Goal: Use online tool/utility: Utilize a website feature to perform a specific function

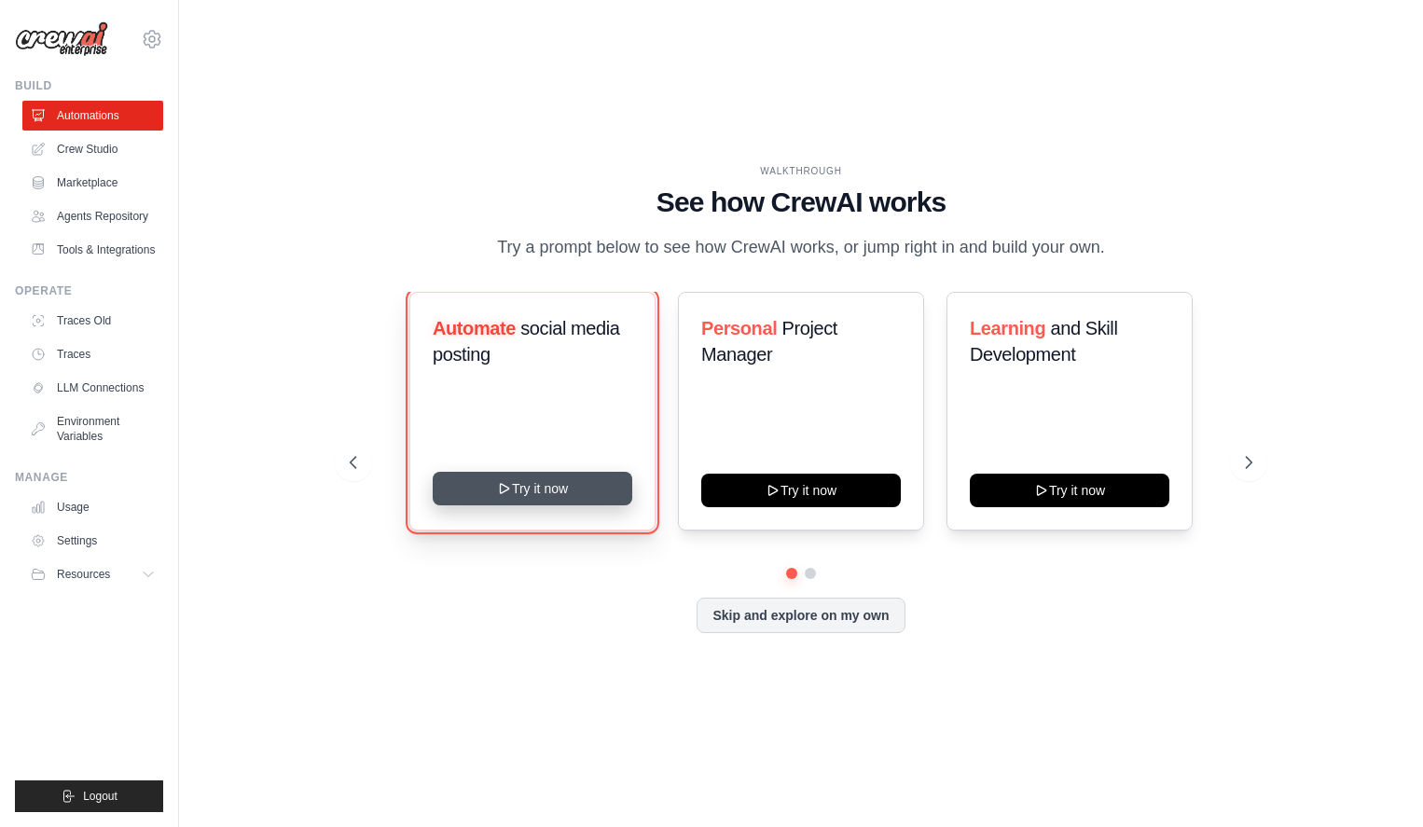
click at [521, 481] on button "Try it now" at bounding box center [533, 489] width 200 height 34
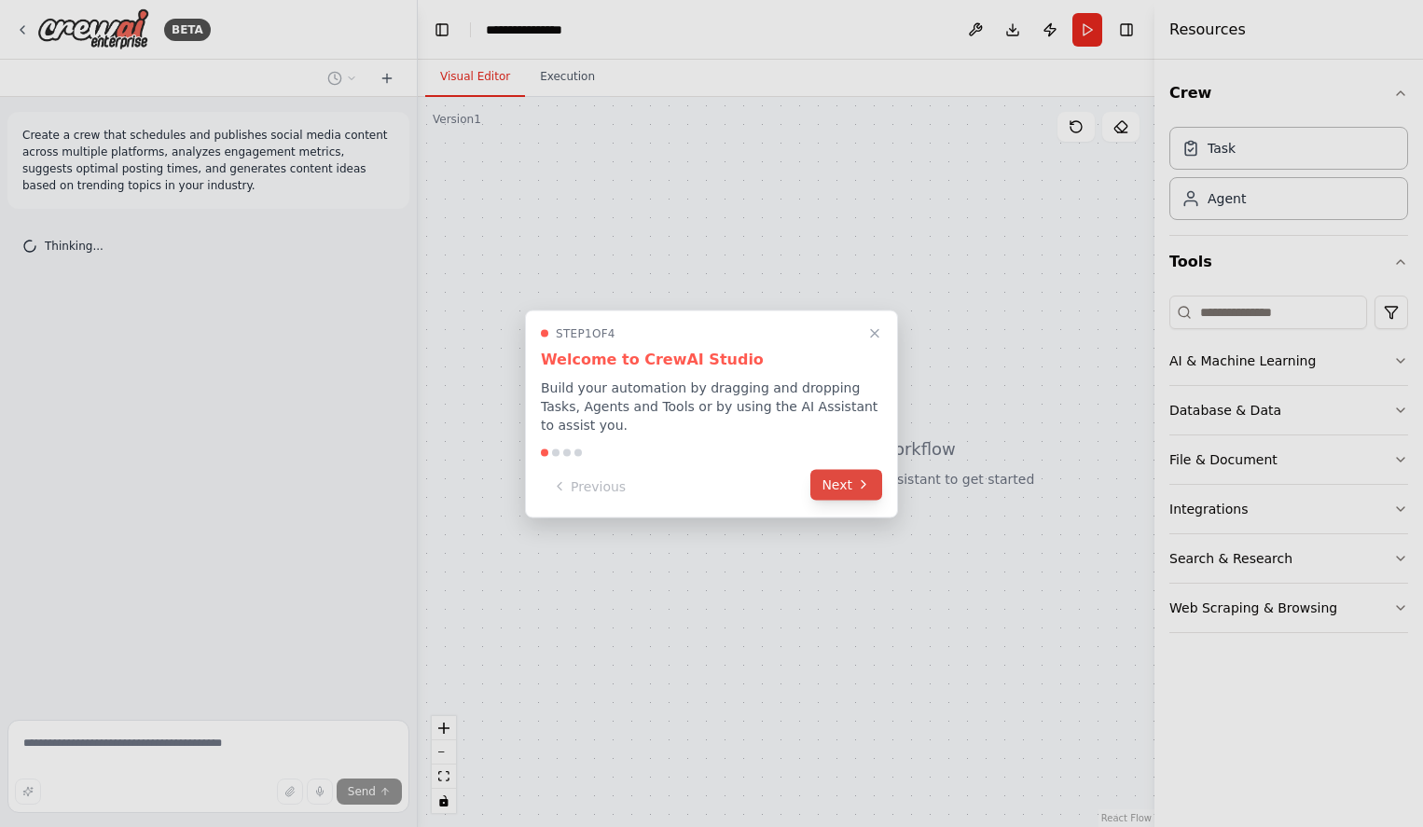
click at [857, 484] on icon at bounding box center [863, 485] width 15 height 15
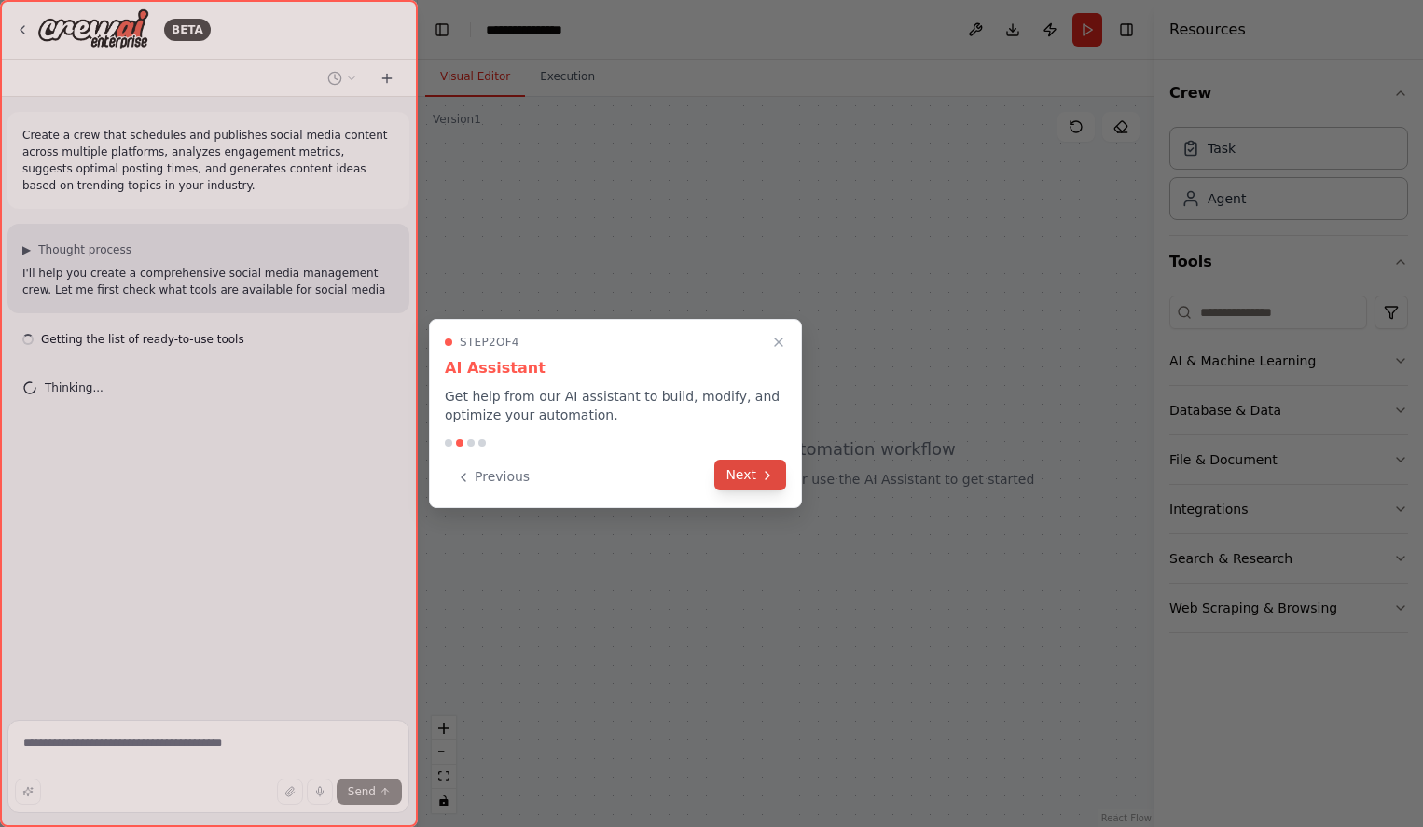
click at [752, 478] on button "Next" at bounding box center [750, 475] width 72 height 31
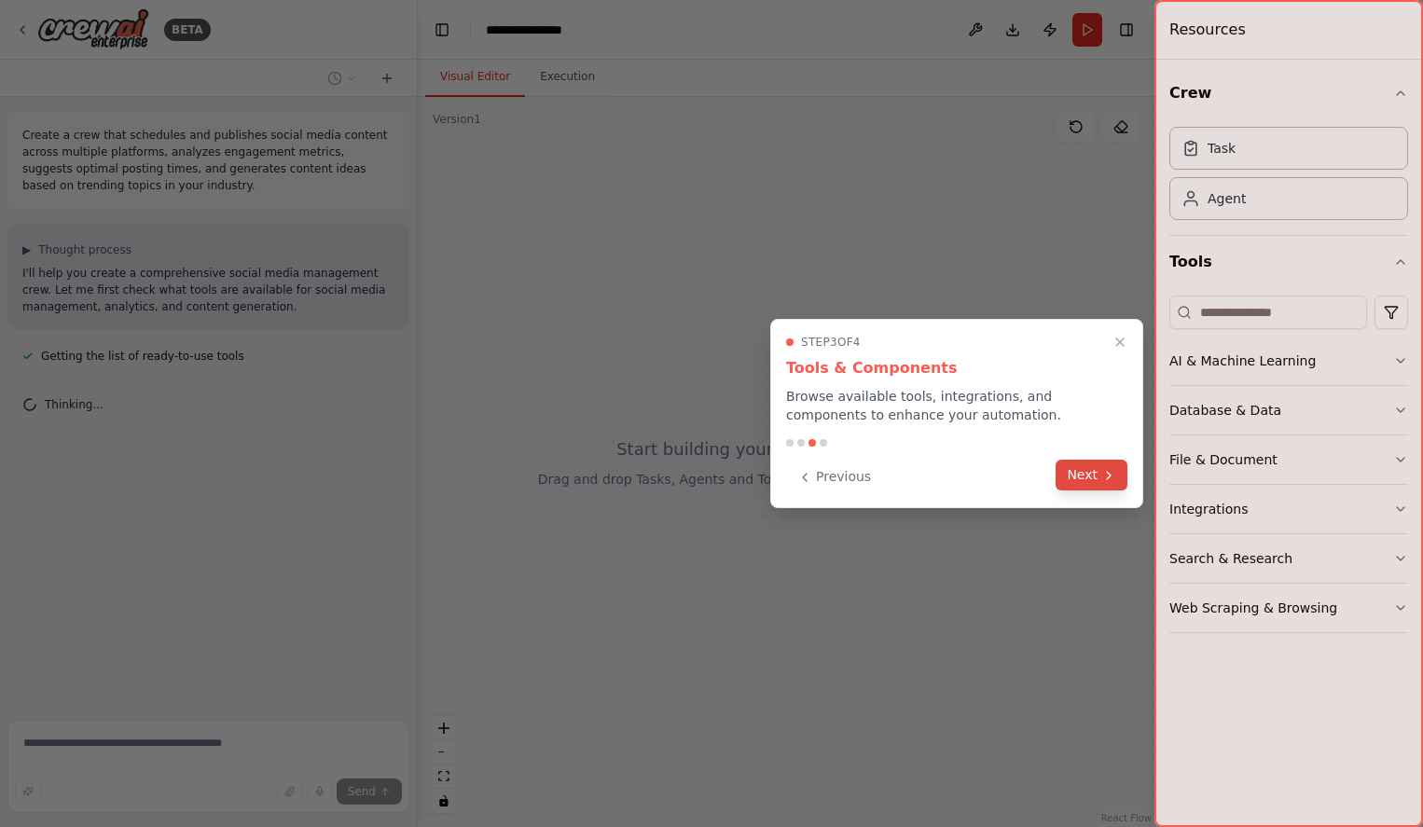
click at [1107, 476] on icon at bounding box center [1108, 475] width 15 height 15
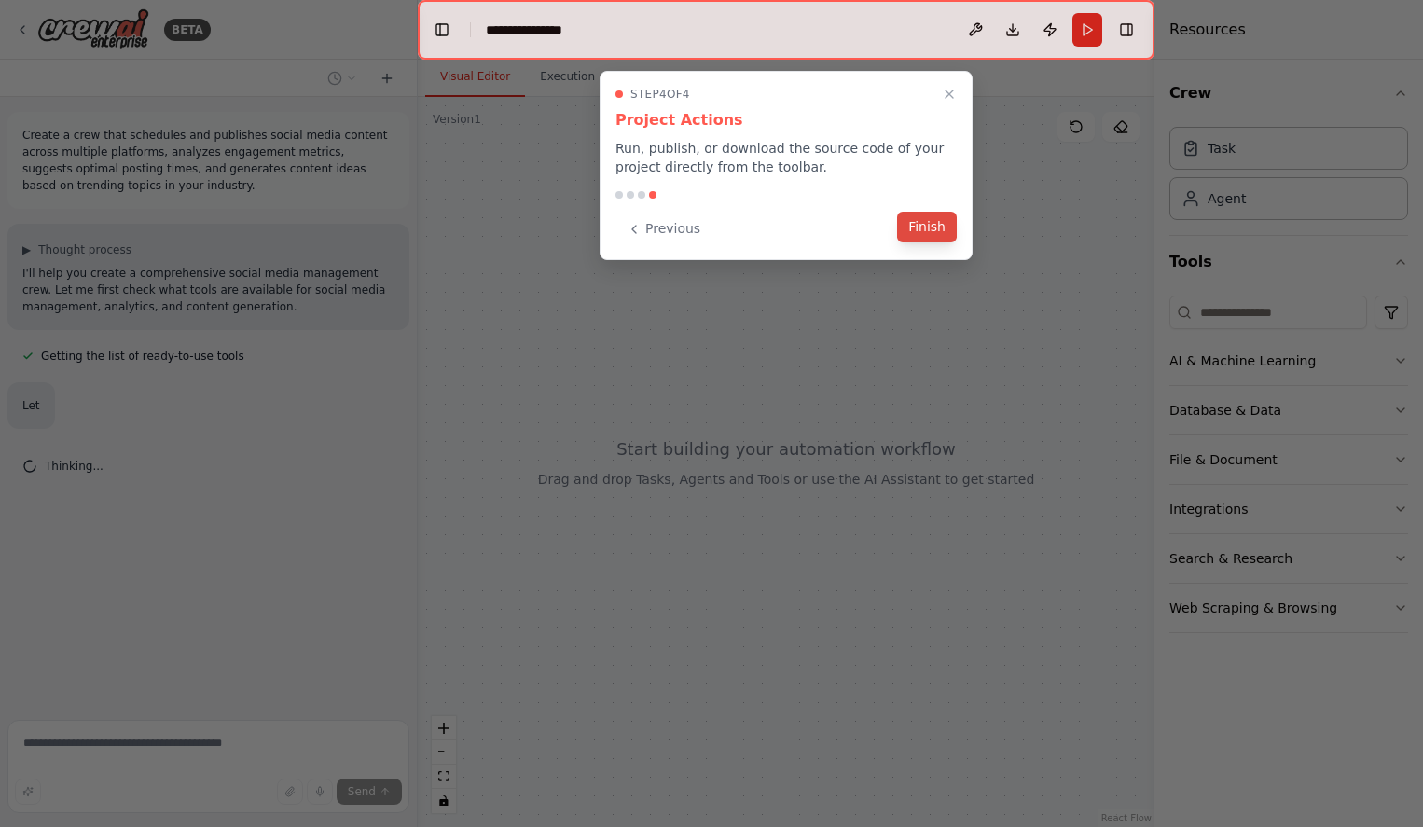
click at [950, 233] on button "Finish" at bounding box center [927, 227] width 60 height 31
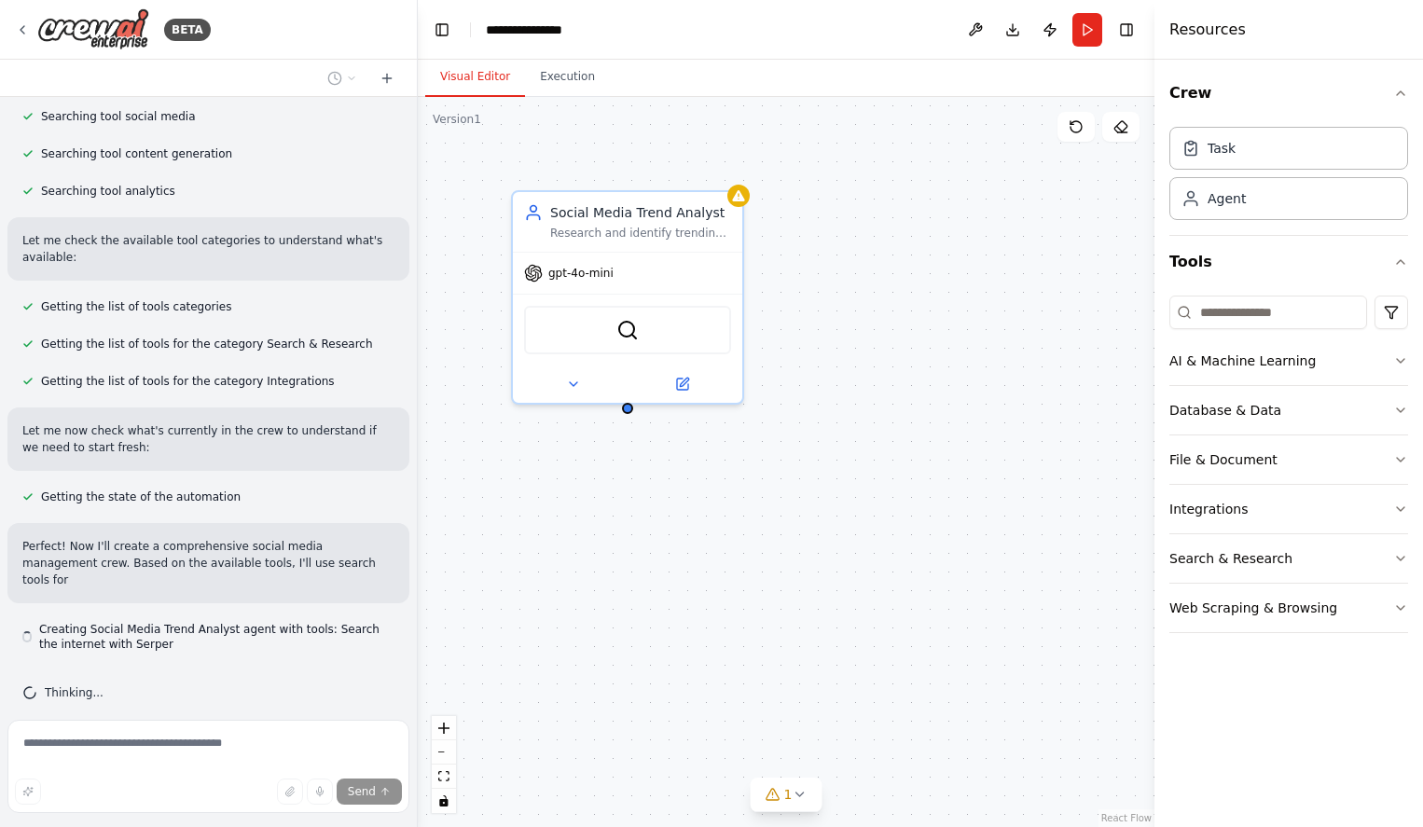
scroll to position [372, 0]
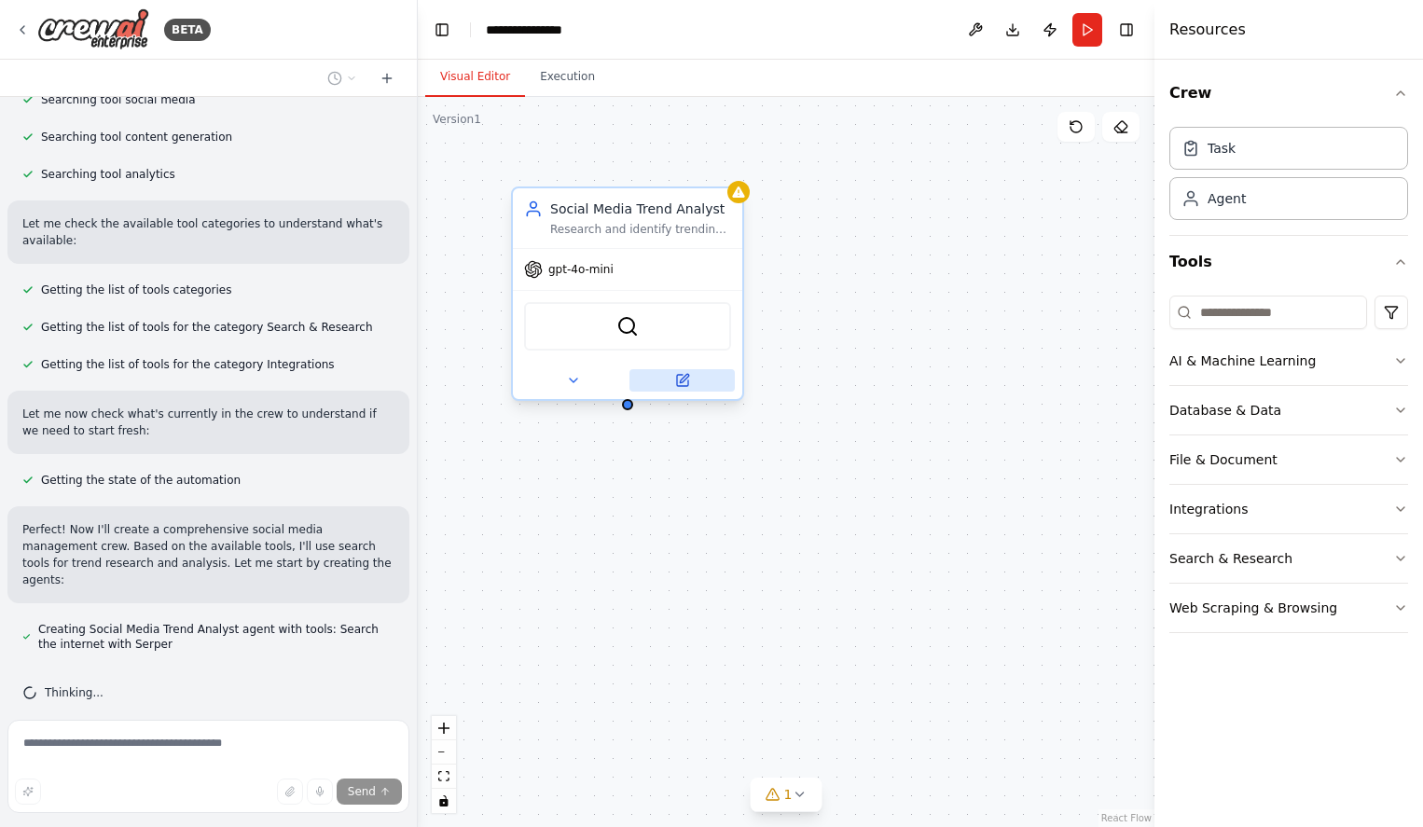
click at [689, 382] on button at bounding box center [682, 380] width 105 height 22
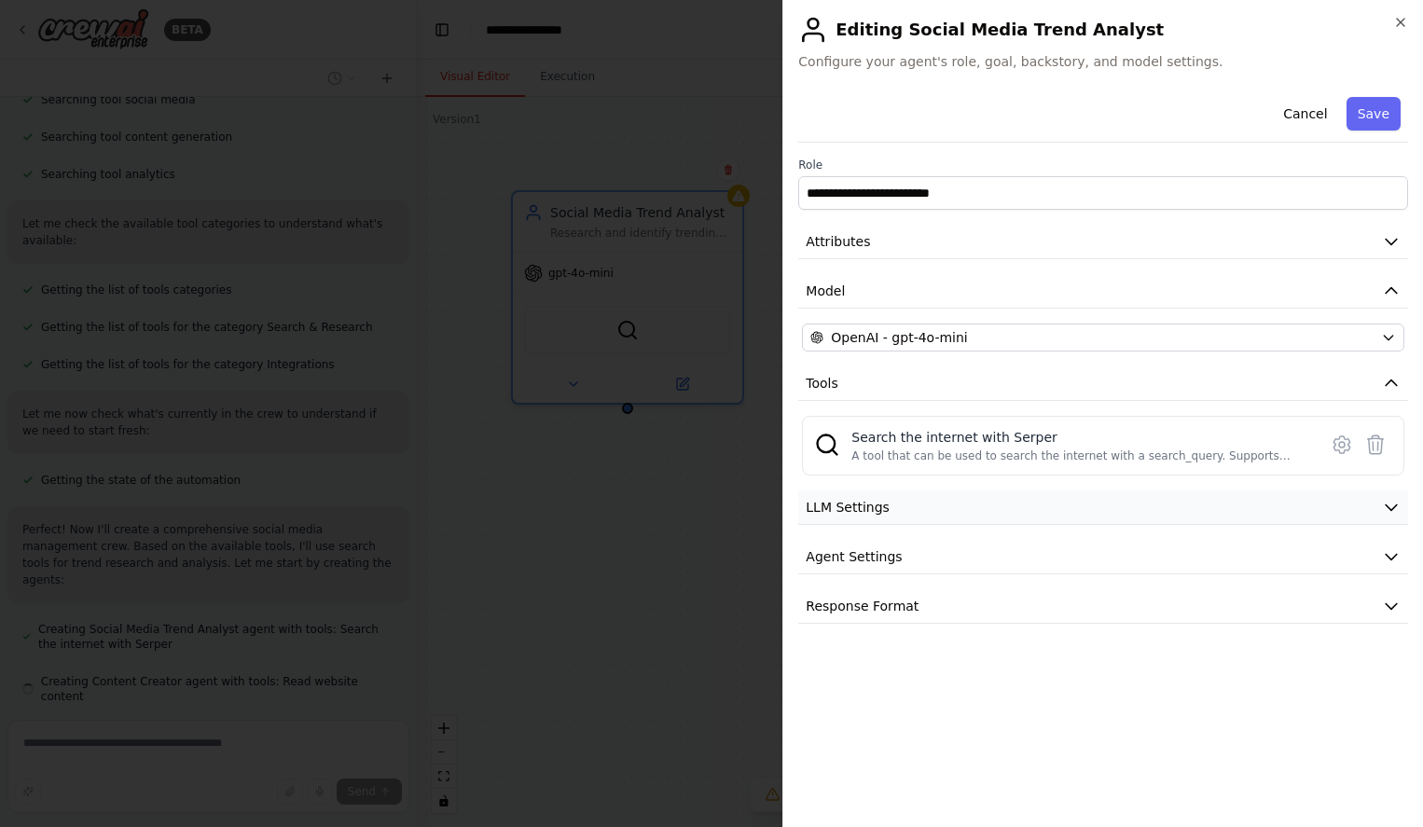
scroll to position [409, 0]
click at [989, 497] on button "LLM Settings" at bounding box center [1103, 508] width 610 height 35
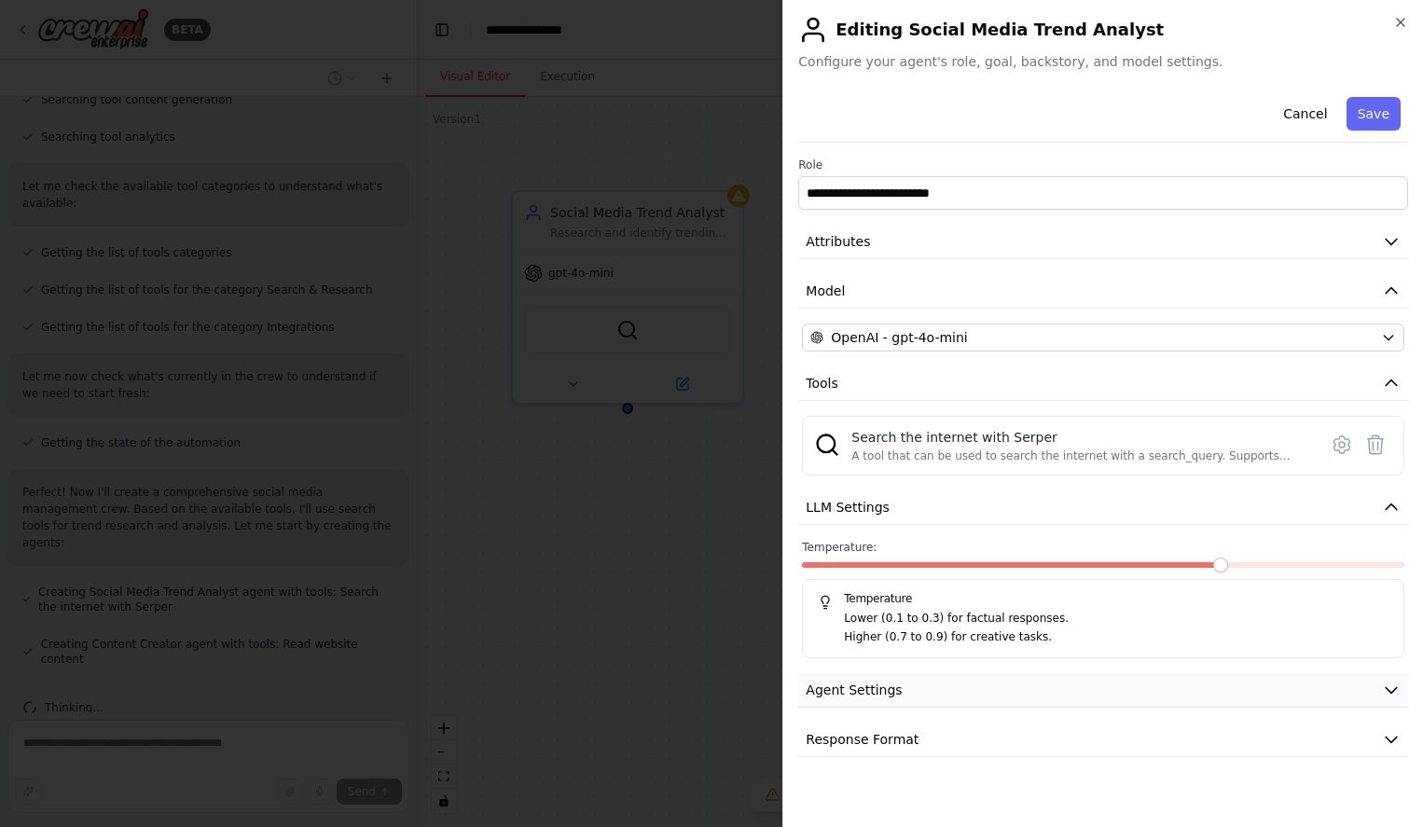
click at [940, 686] on button "Agent Settings" at bounding box center [1103, 690] width 610 height 35
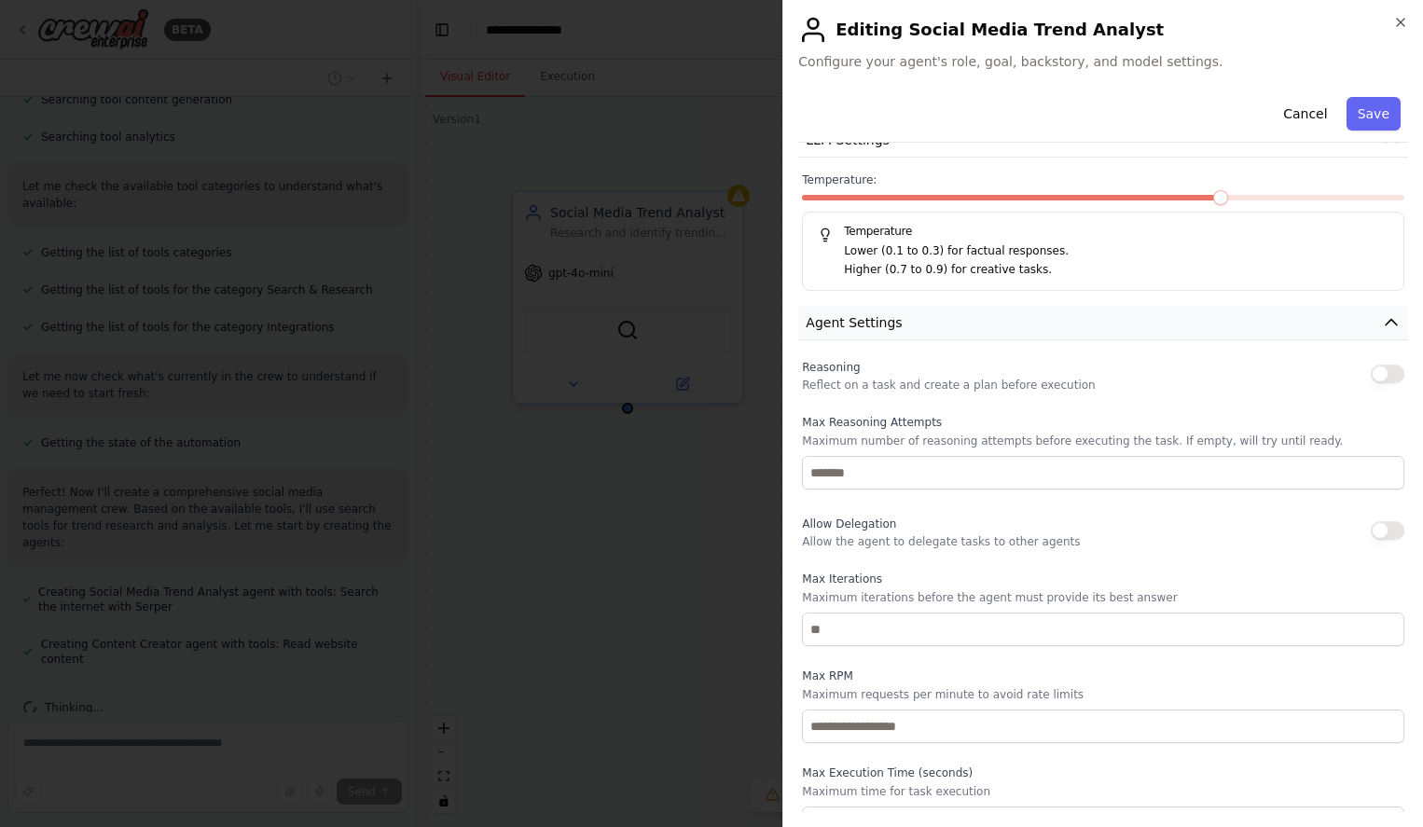
scroll to position [460, 0]
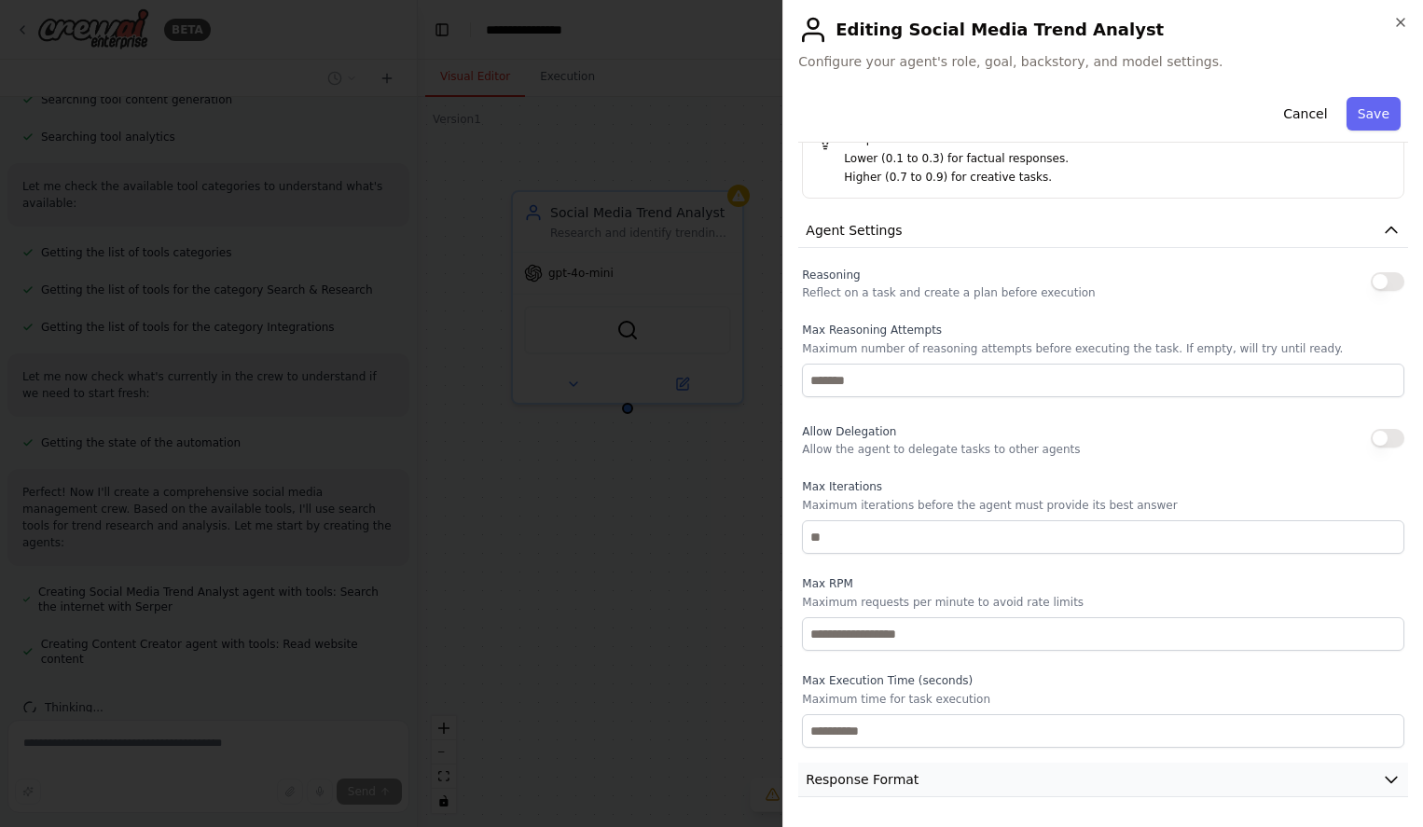
click at [940, 779] on button "Response Format" at bounding box center [1103, 780] width 610 height 35
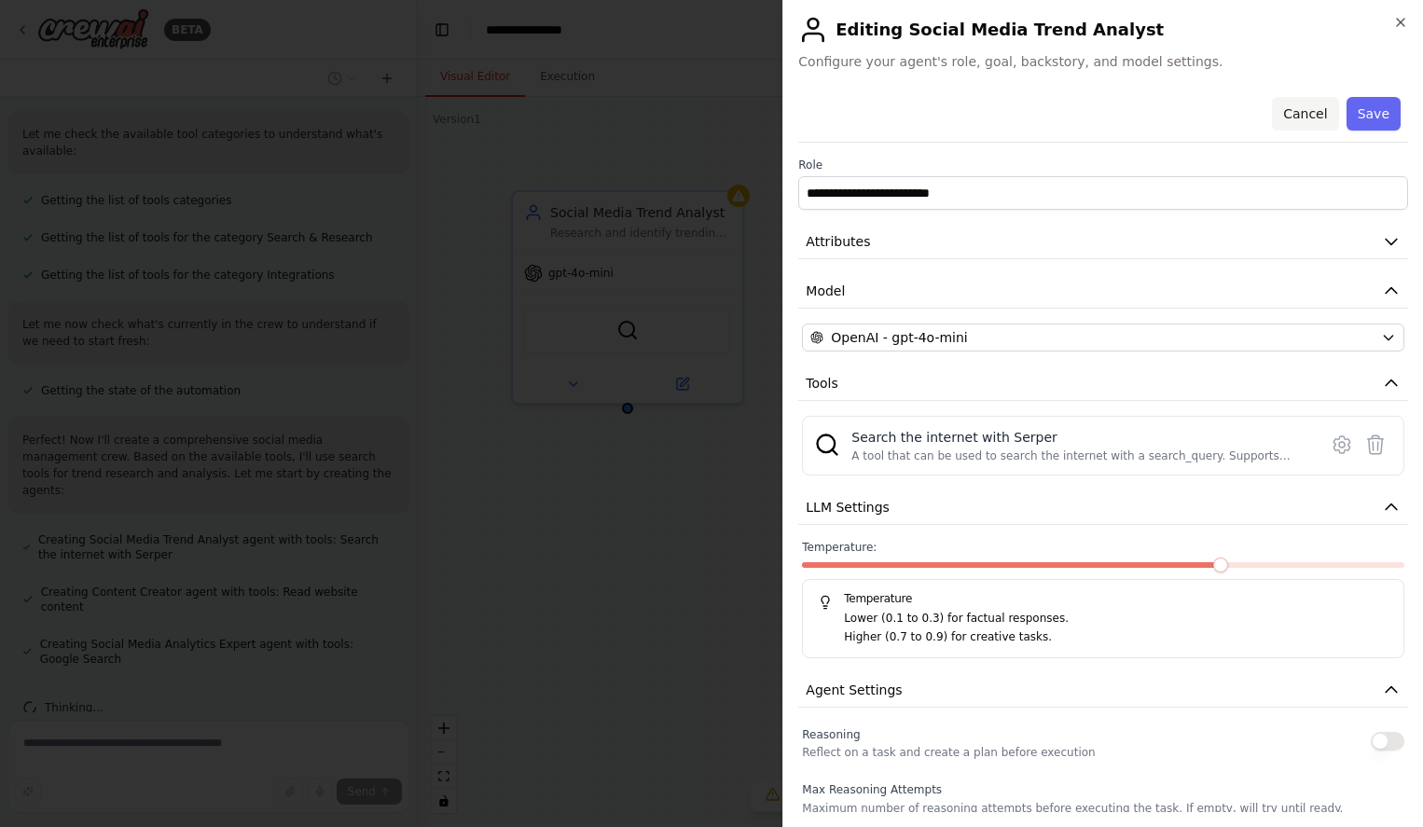
scroll to position [514, 0]
click at [1319, 112] on button "Cancel" at bounding box center [1305, 114] width 66 height 34
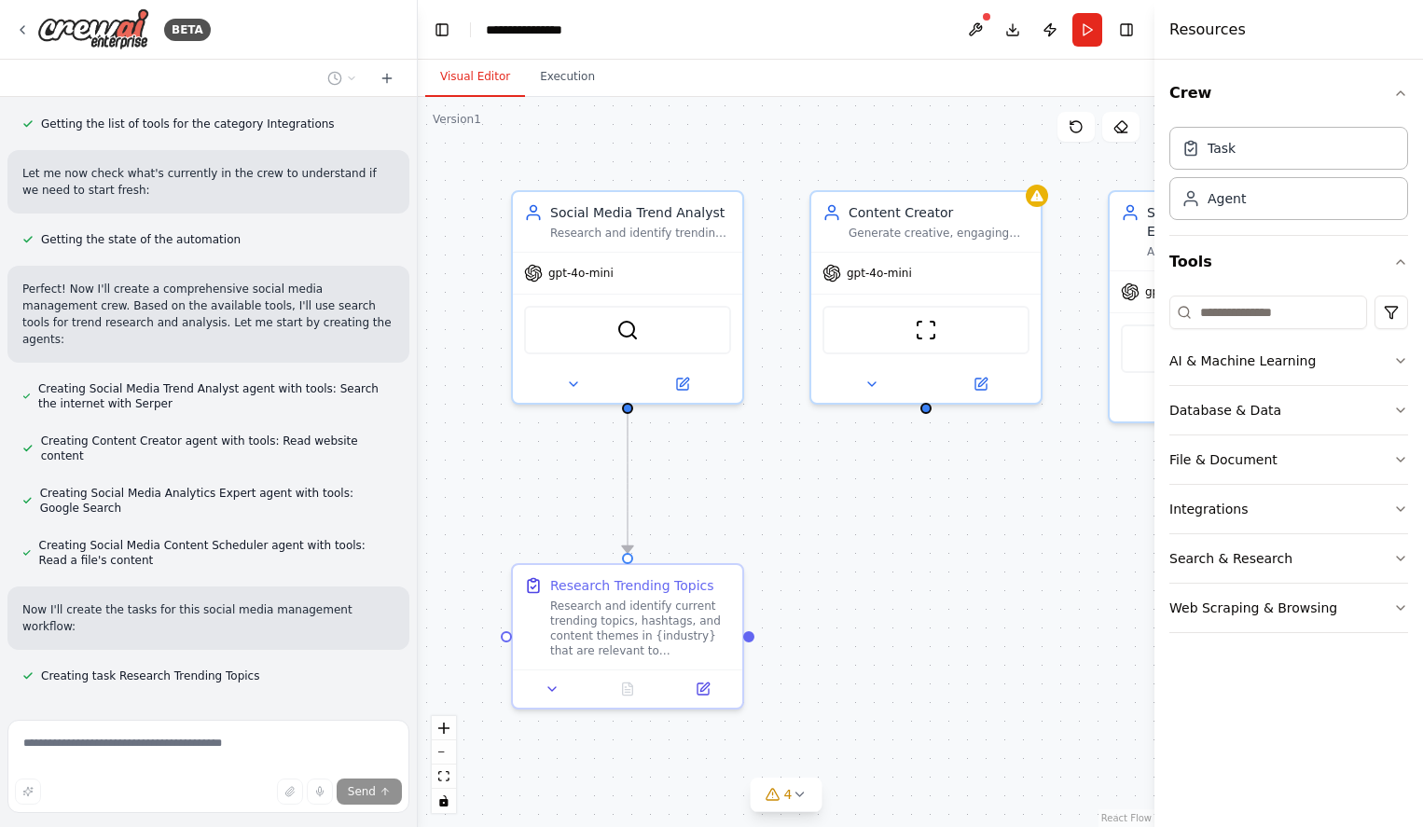
scroll to position [650, 0]
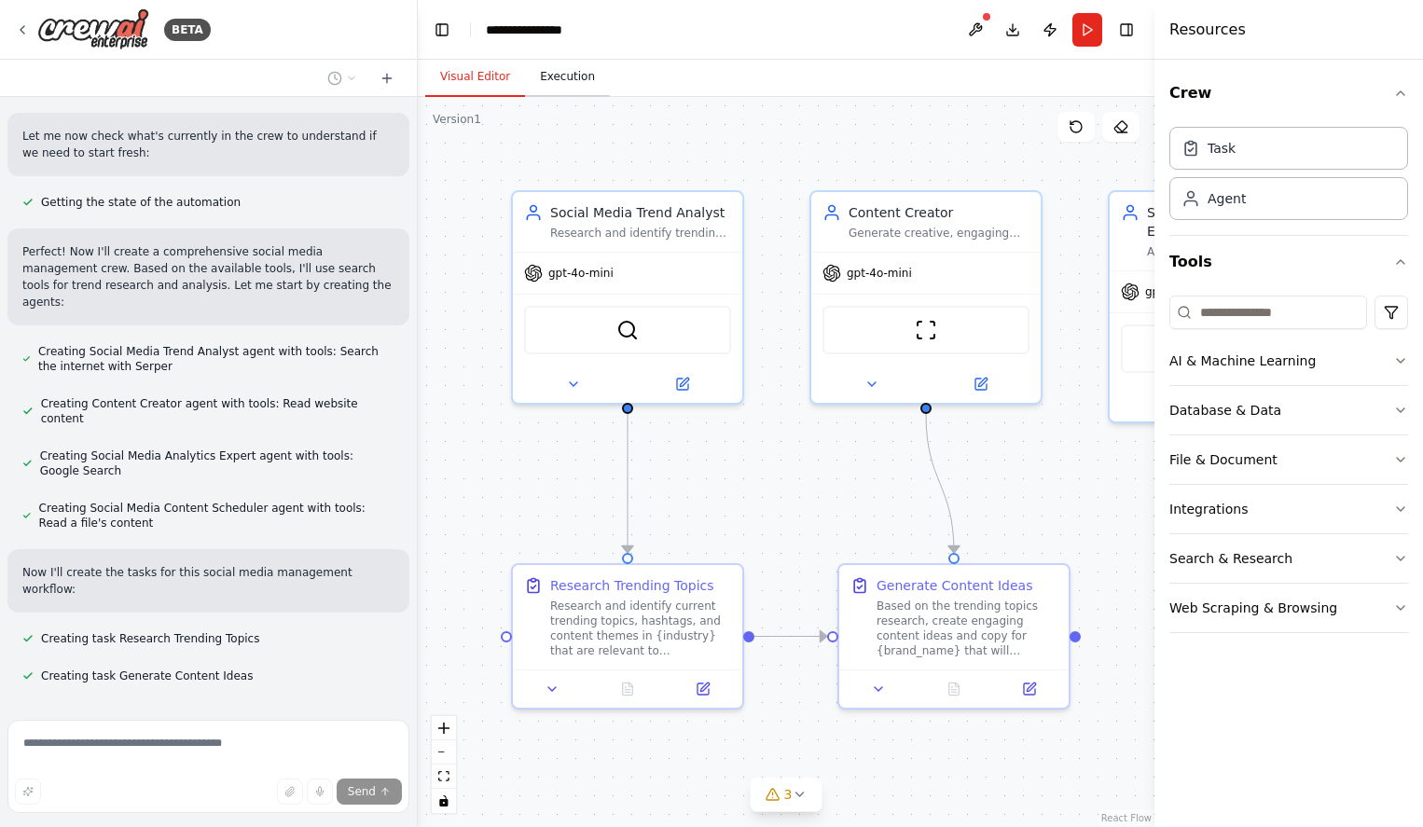
click at [564, 71] on button "Execution" at bounding box center [567, 77] width 85 height 39
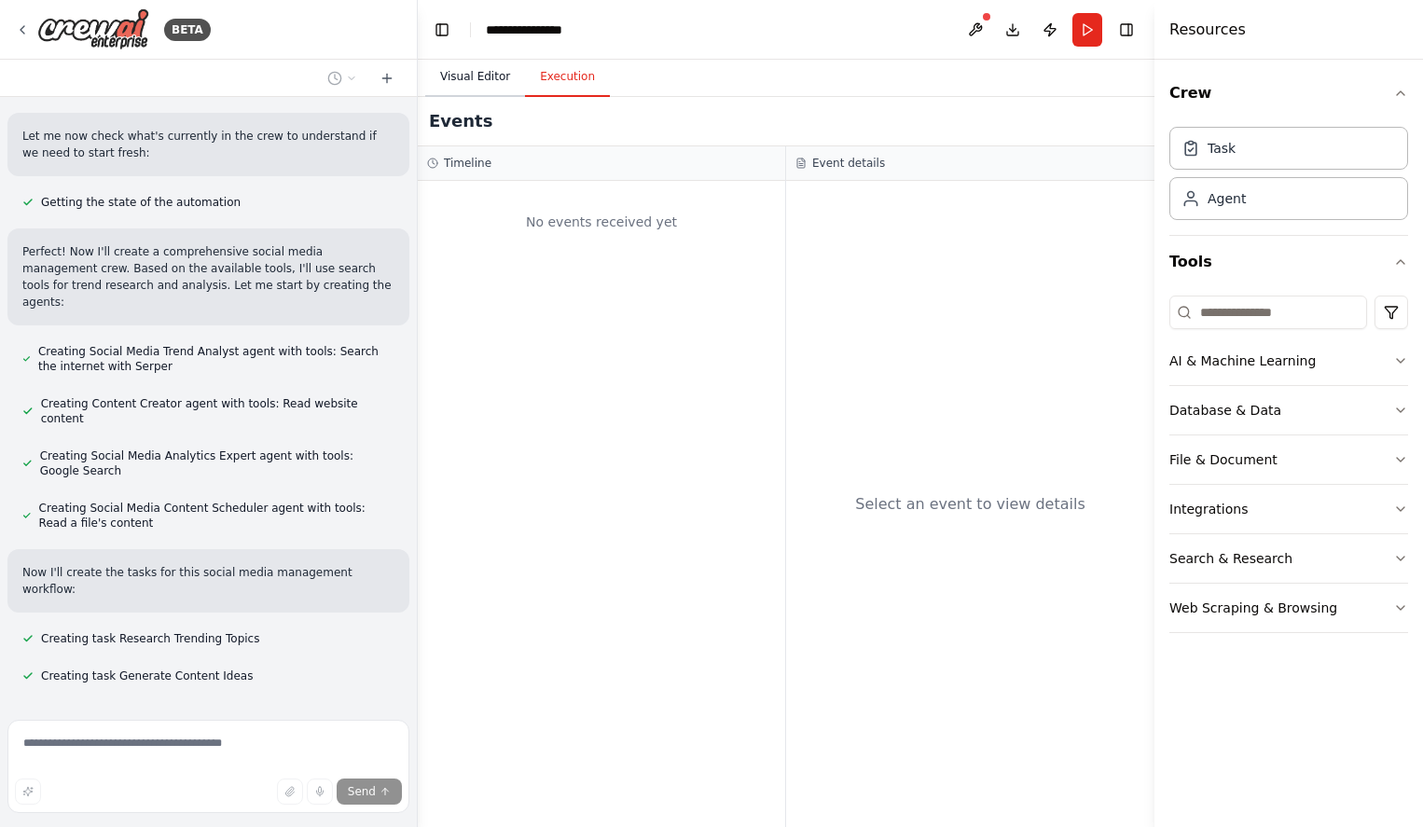
click at [455, 78] on button "Visual Editor" at bounding box center [475, 77] width 100 height 39
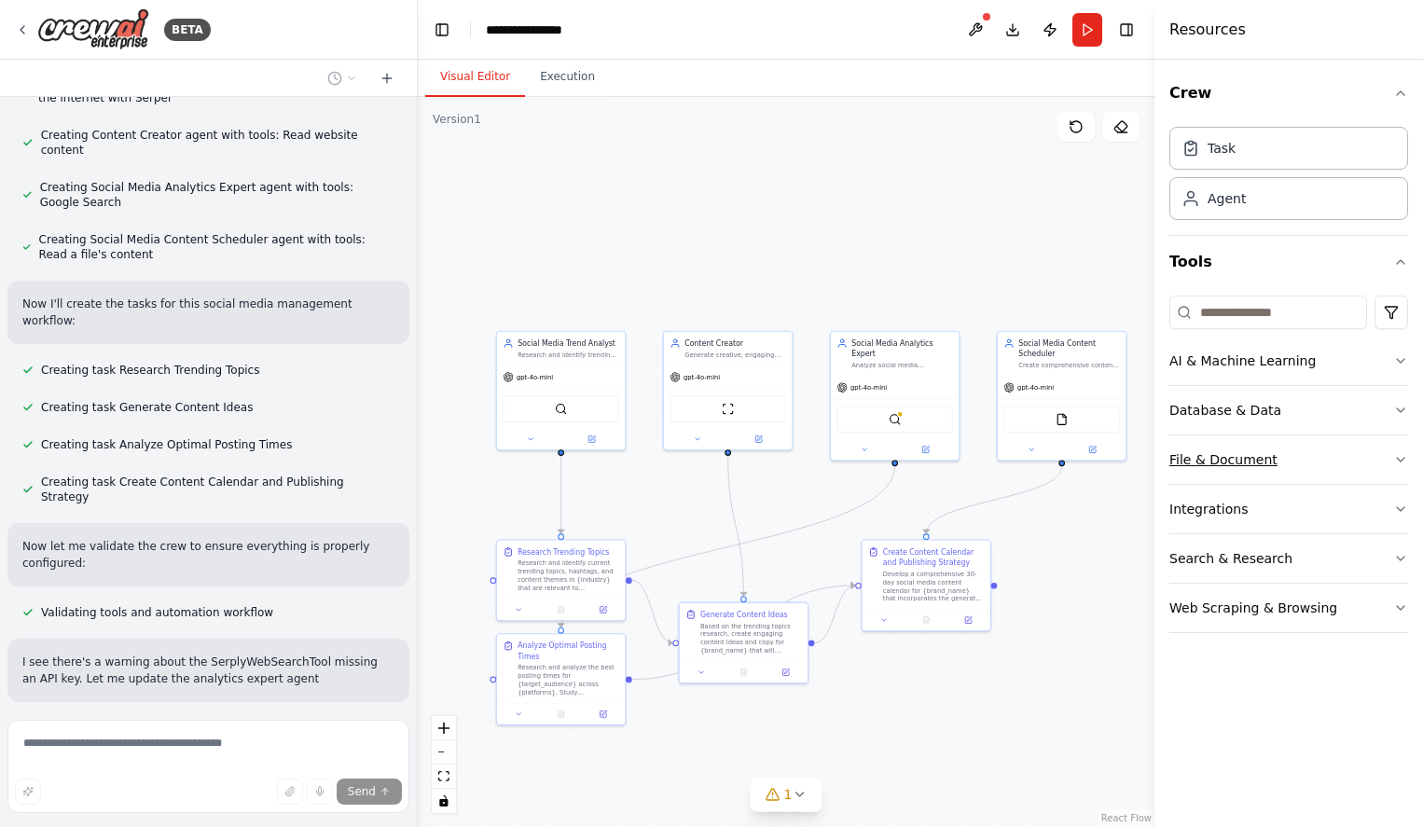
scroll to position [935, 0]
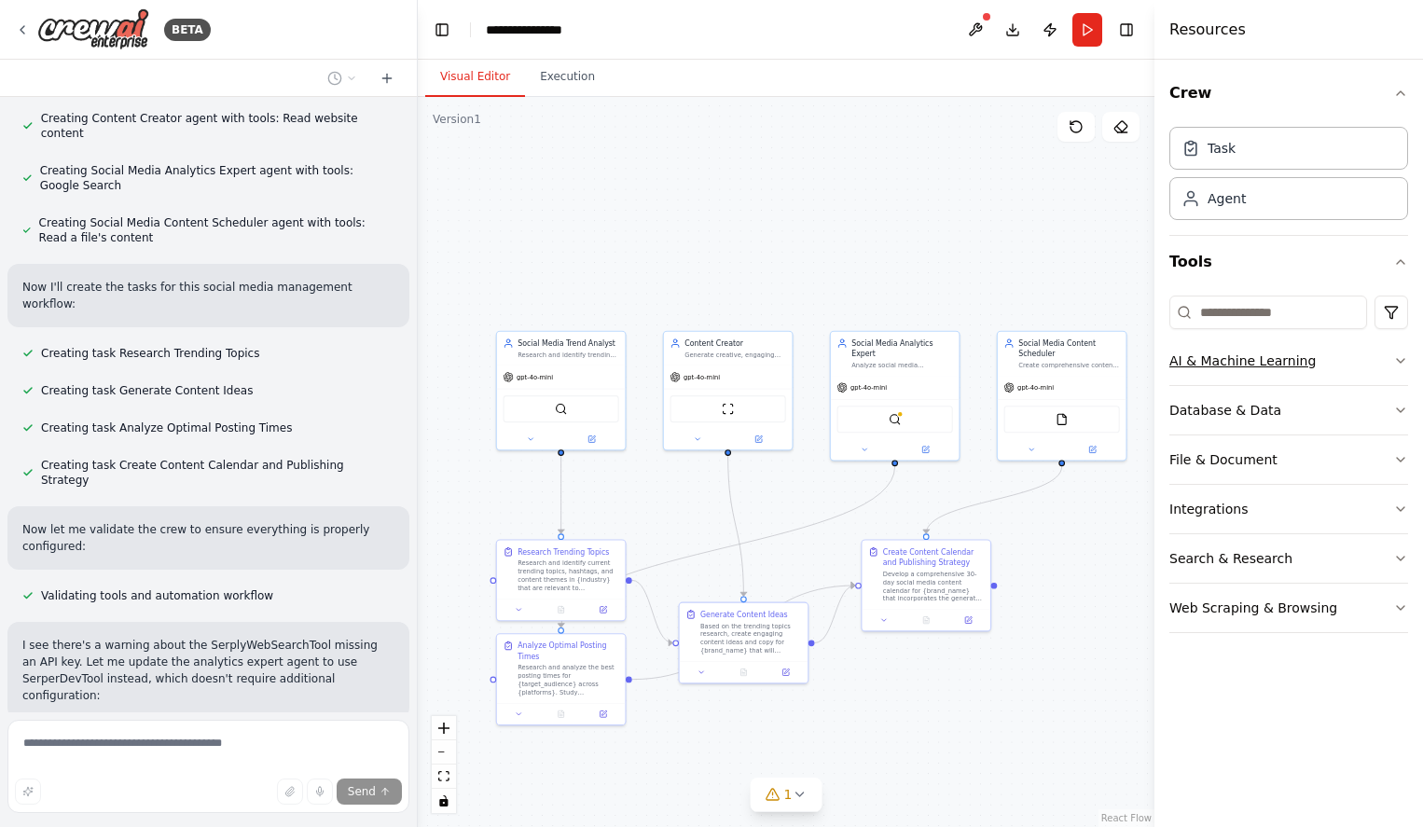
click at [1398, 360] on icon "button" at bounding box center [1400, 361] width 7 height 4
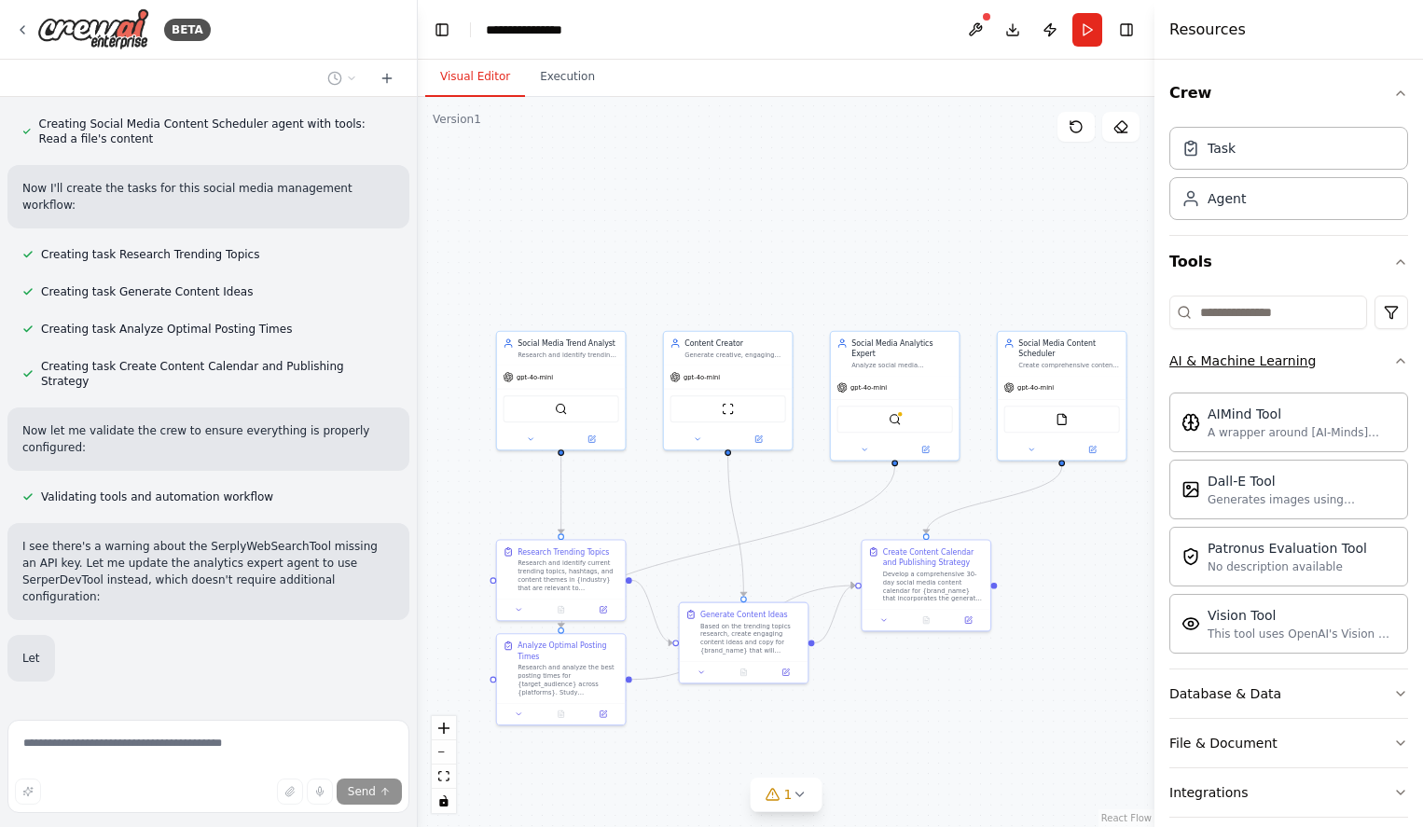
click at [1398, 360] on icon "button" at bounding box center [1400, 360] width 15 height 15
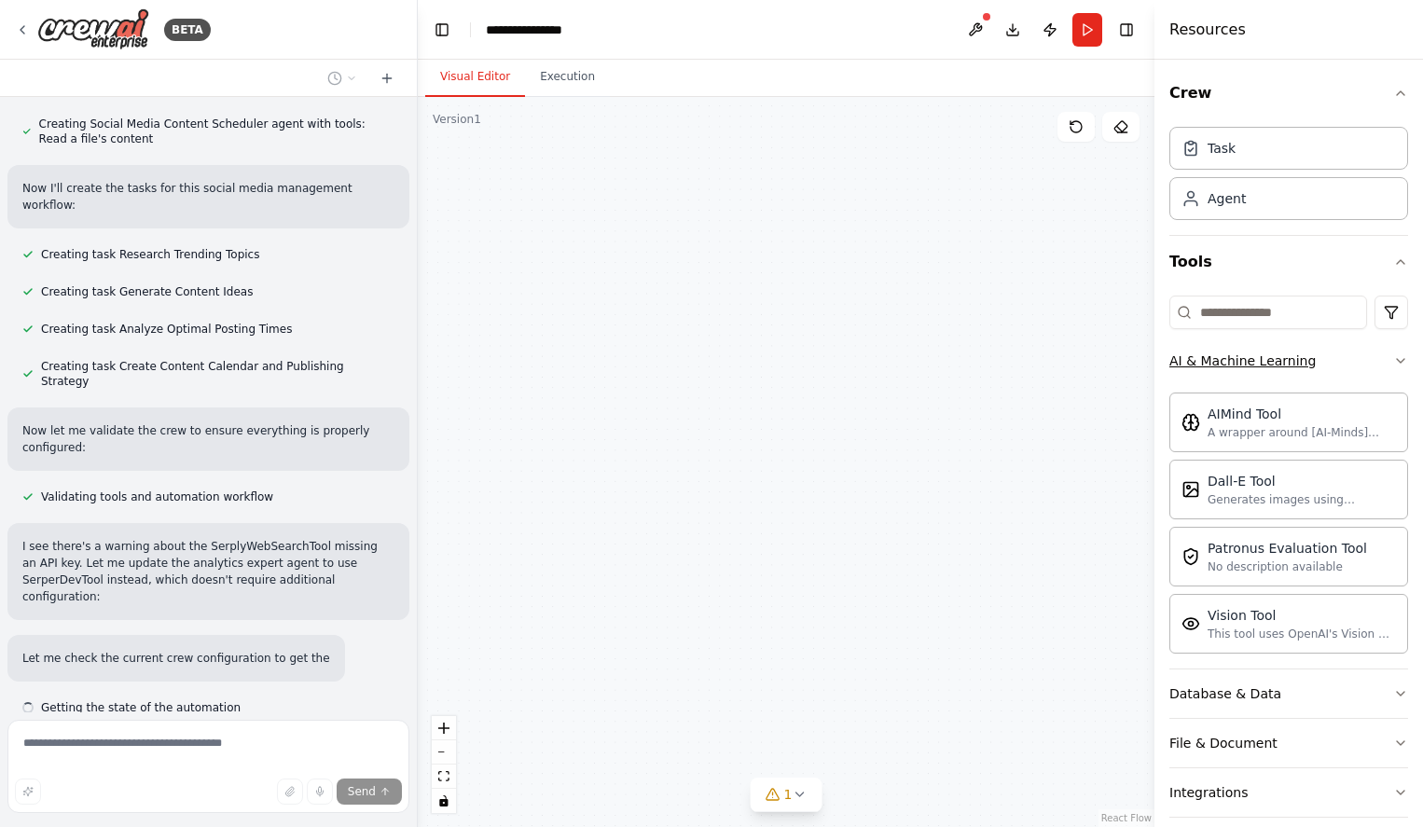
scroll to position [1051, 0]
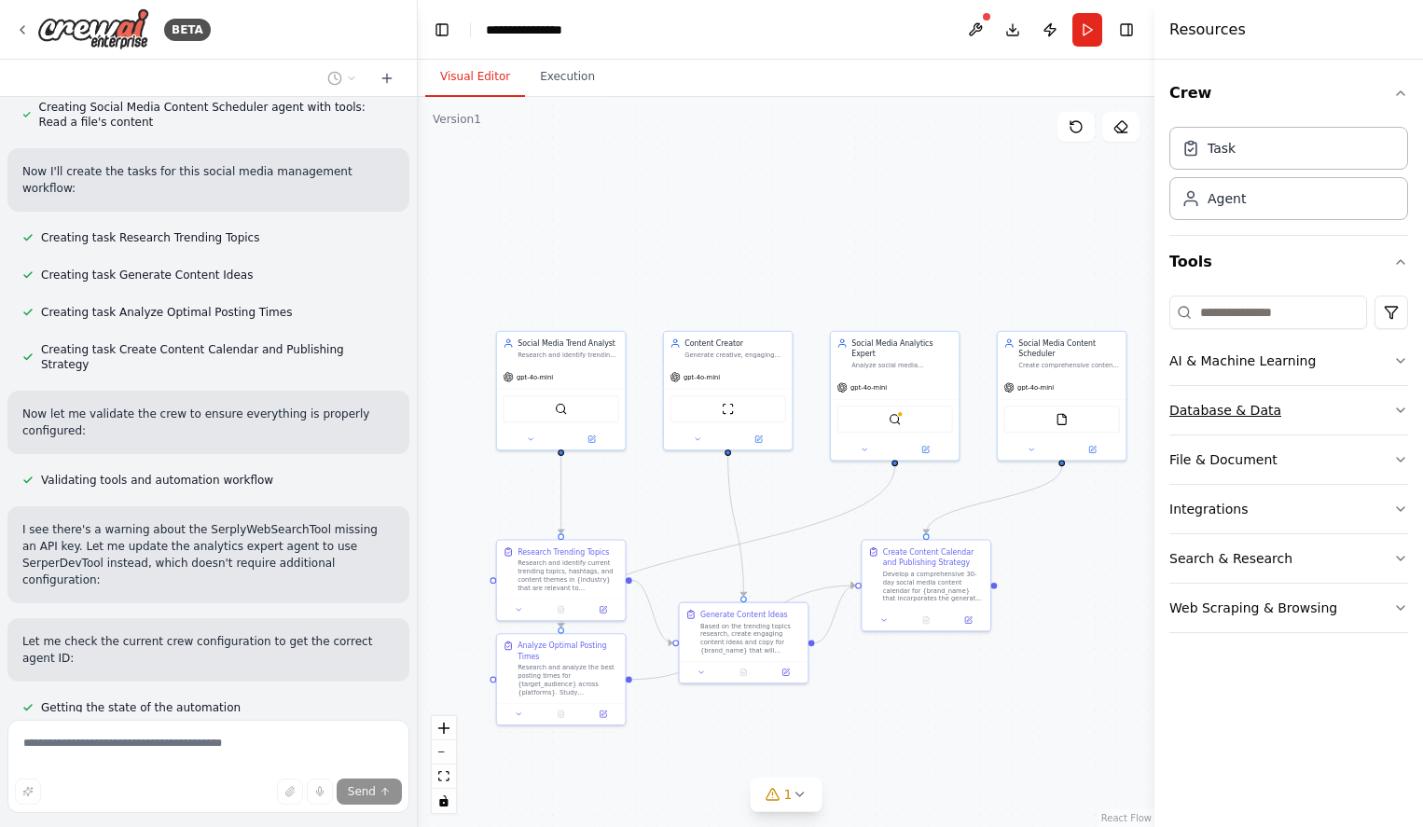
click at [1398, 412] on icon "button" at bounding box center [1400, 410] width 15 height 15
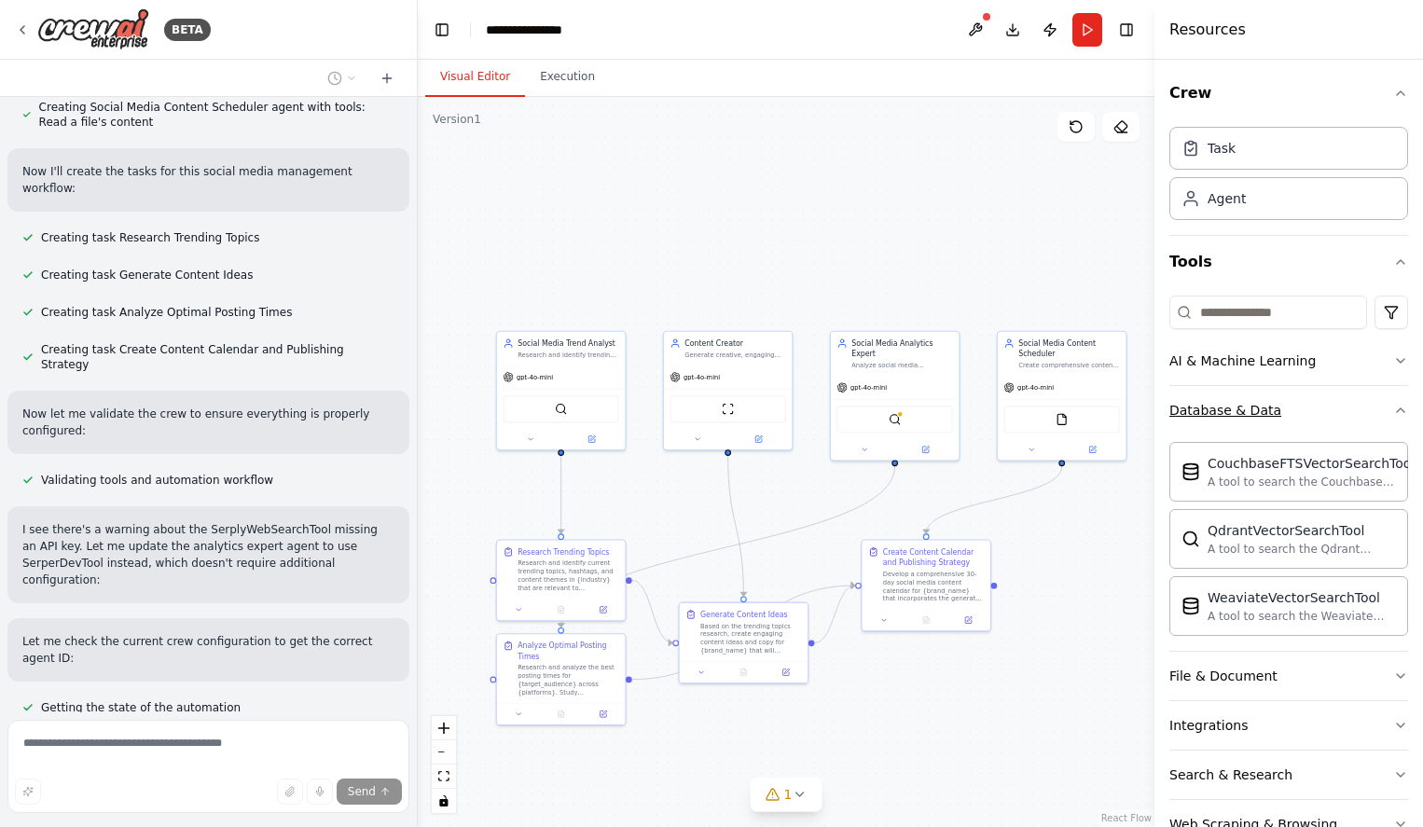
click at [1385, 408] on button "Database & Data" at bounding box center [1289, 410] width 239 height 48
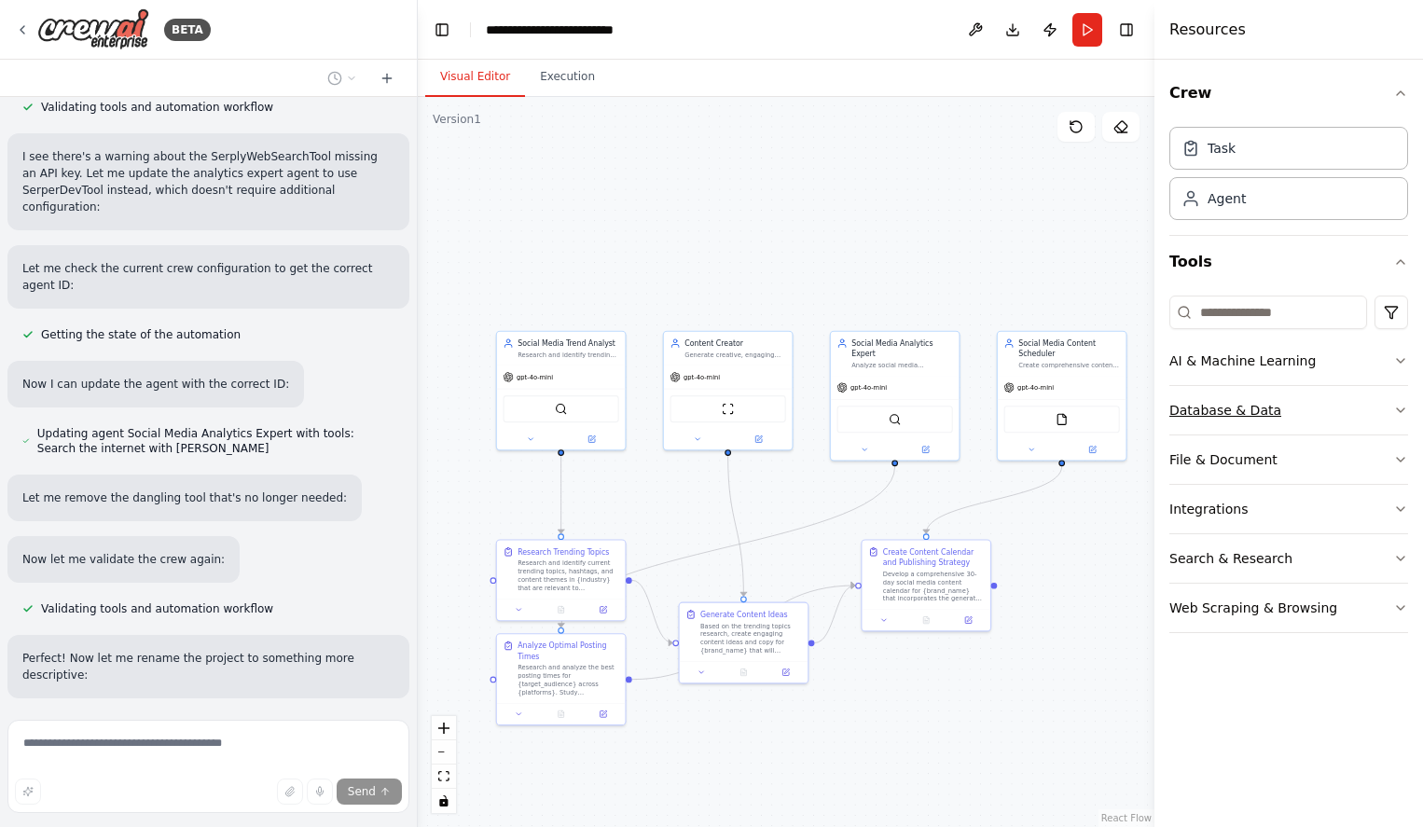
scroll to position [1441, 0]
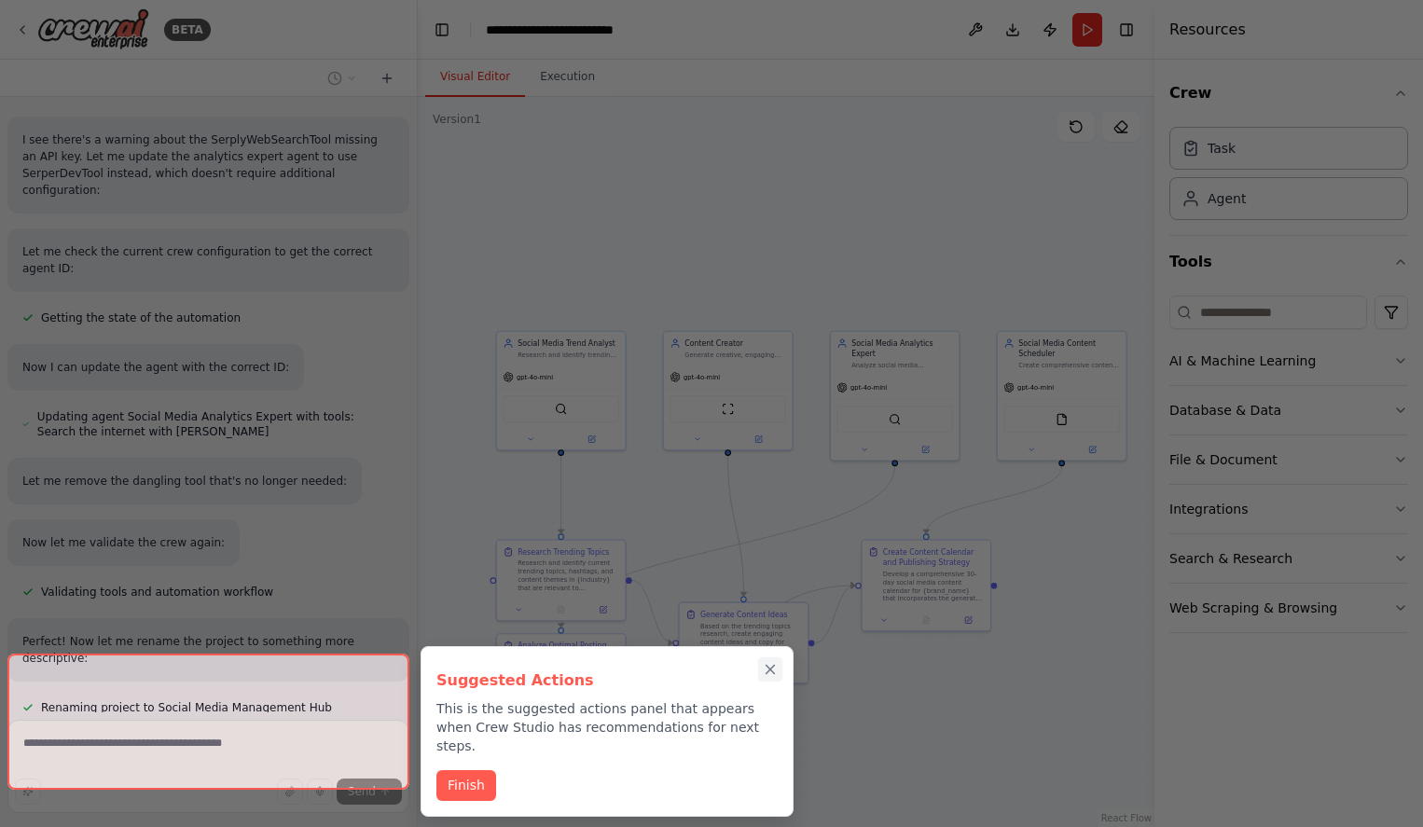
click at [774, 666] on icon "Close walkthrough" at bounding box center [770, 669] width 17 height 17
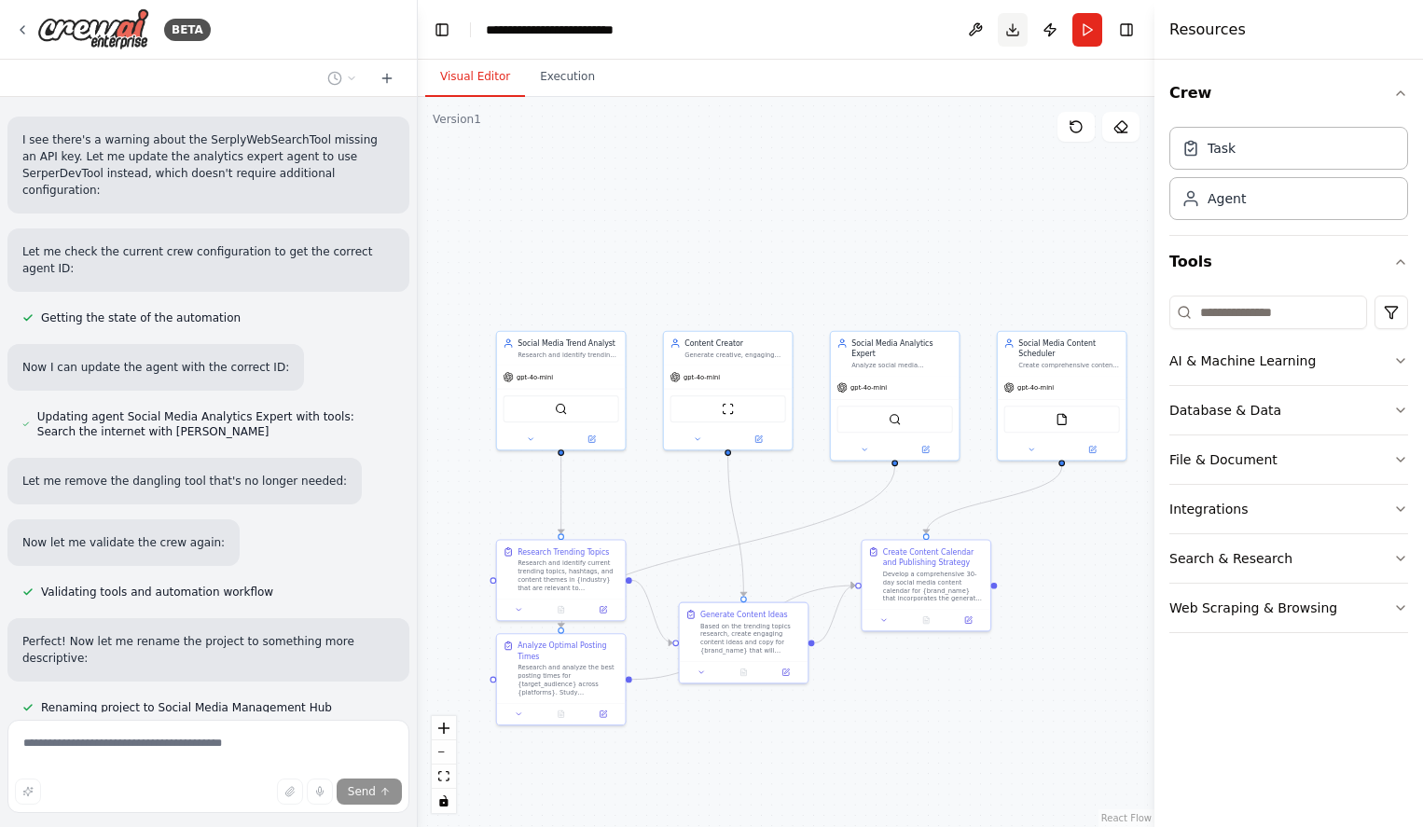
click at [1014, 24] on button "Download" at bounding box center [1013, 30] width 30 height 34
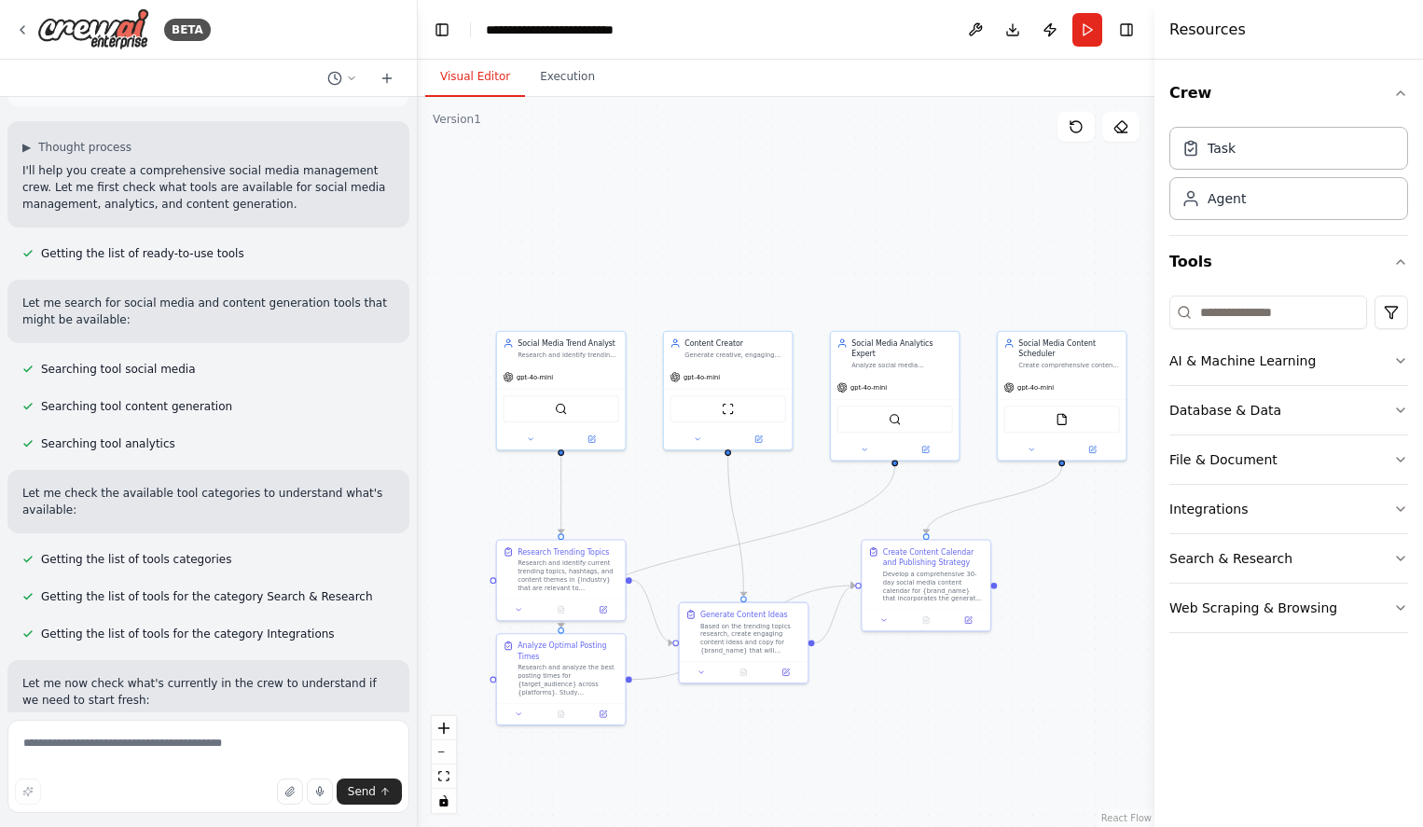
scroll to position [0, 0]
